Goal: Task Accomplishment & Management: Use online tool/utility

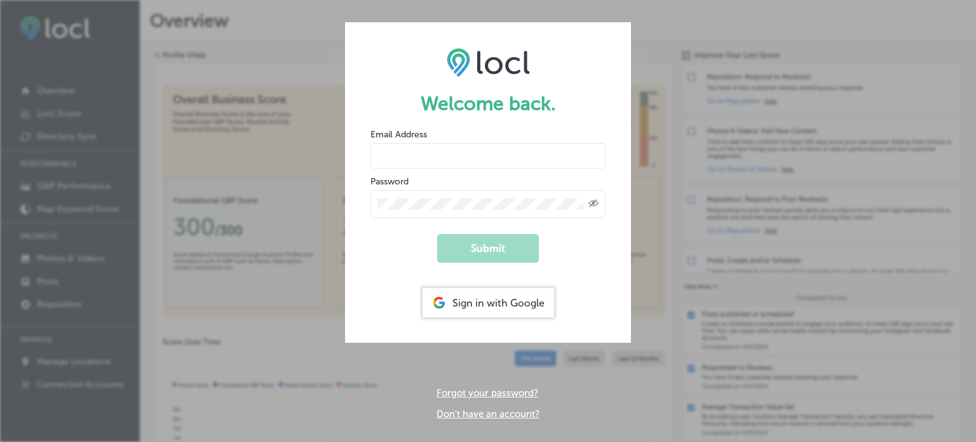
type input "[PERSON_NAME][EMAIL_ADDRESS][DOMAIN_NAME]"
click at [468, 191] on div "Created with Sketch." at bounding box center [488, 204] width 235 height 28
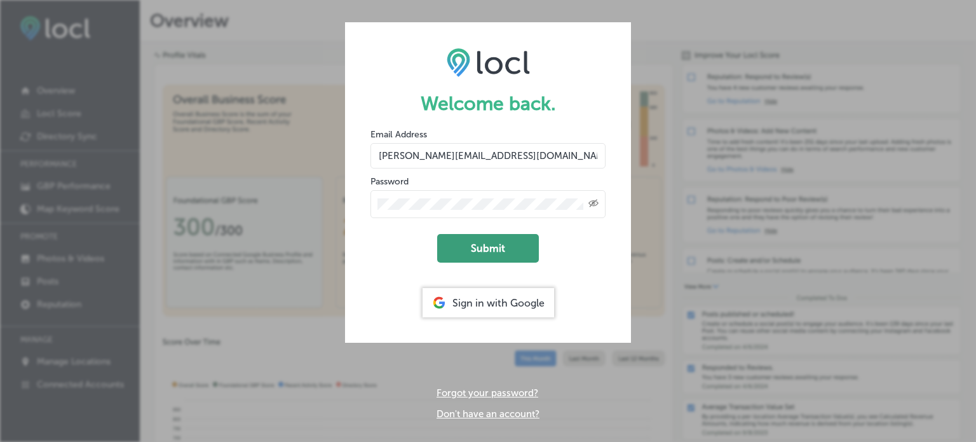
click at [468, 250] on button "Submit" at bounding box center [488, 248] width 102 height 29
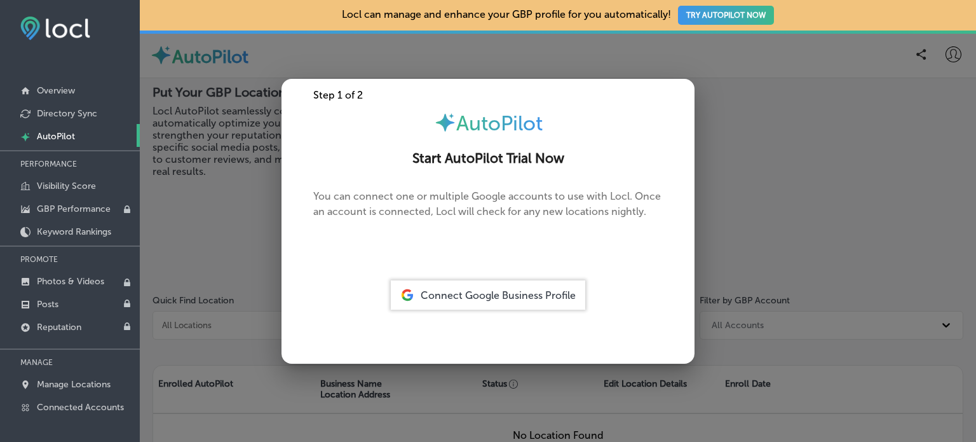
click at [533, 302] on div "Connect Google Business Profile" at bounding box center [488, 294] width 194 height 29
click at [433, 282] on div "Connect Google Business Profile" at bounding box center [488, 294] width 194 height 29
click at [437, 287] on div "Connect Google Business Profile" at bounding box center [488, 294] width 194 height 29
click at [459, 298] on span "Connect Google Business Profile" at bounding box center [498, 295] width 155 height 12
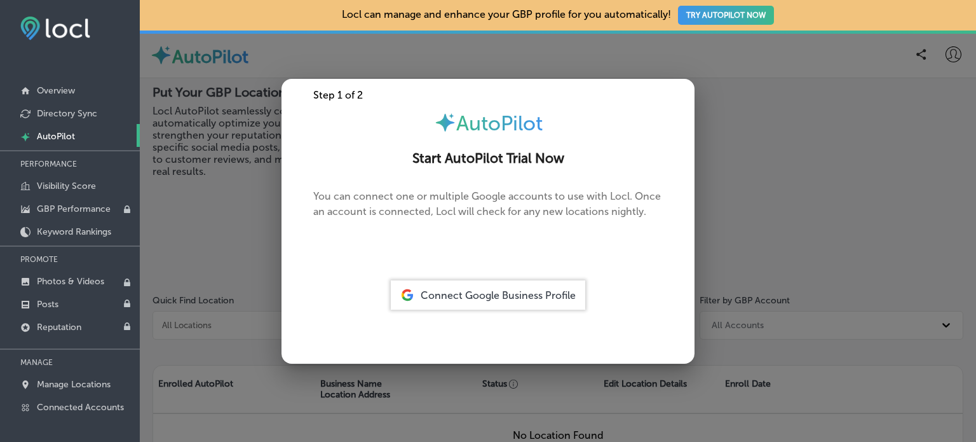
click at [493, 287] on div "Connect Google Business Profile" at bounding box center [488, 294] width 194 height 29
click at [494, 298] on span "Connect Google Business Profile" at bounding box center [498, 295] width 155 height 12
